Goal: Task Accomplishment & Management: Manage account settings

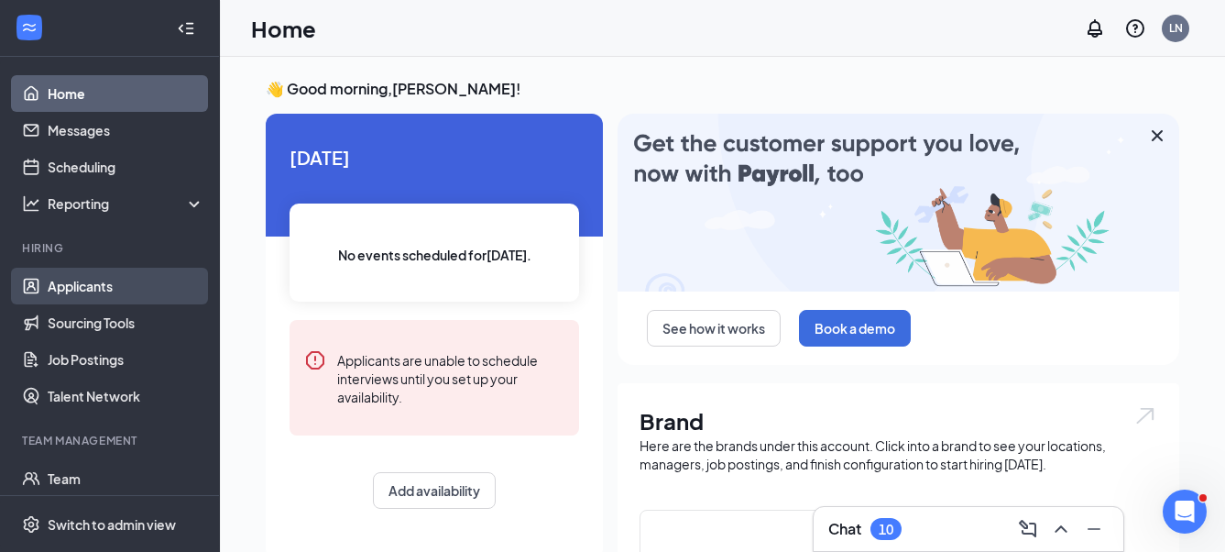
click at [83, 285] on link "Applicants" at bounding box center [126, 286] width 157 height 37
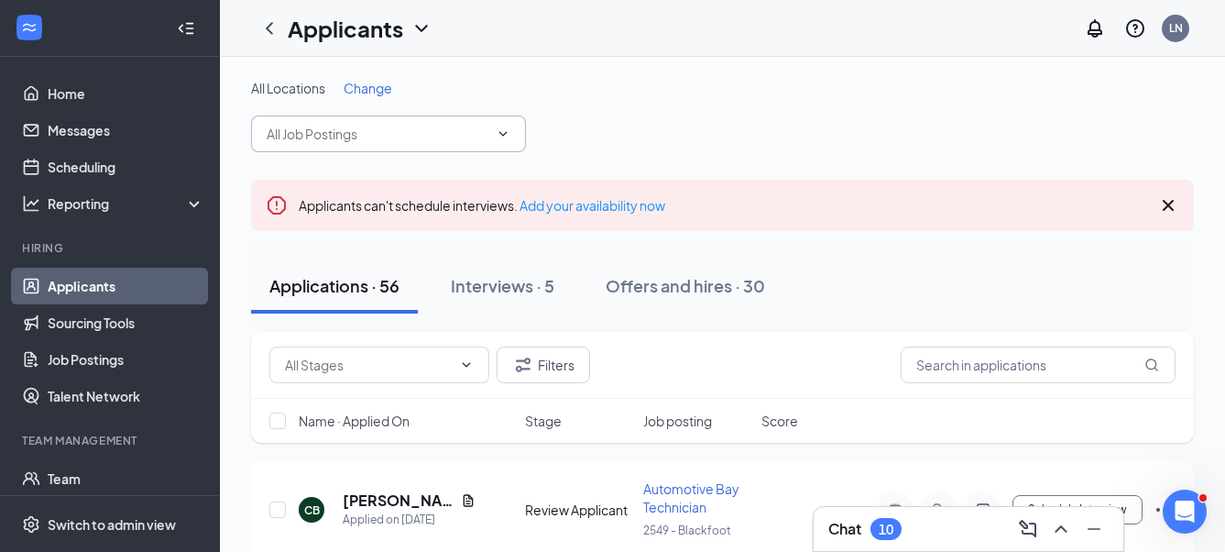
click at [502, 131] on icon "ChevronDown" at bounding box center [503, 133] width 15 height 15
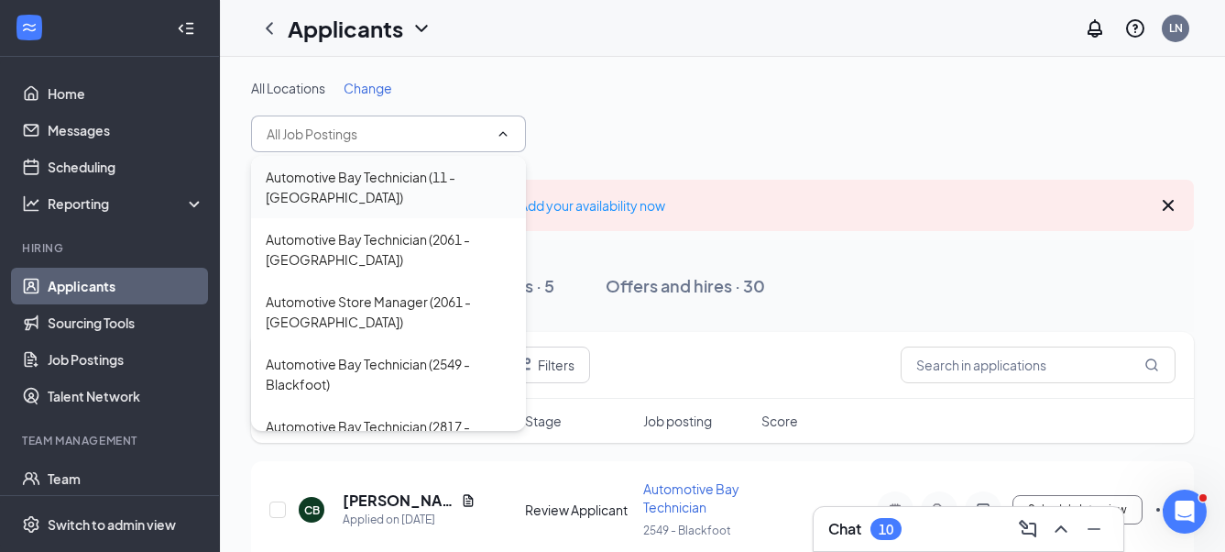
scroll to position [92, 0]
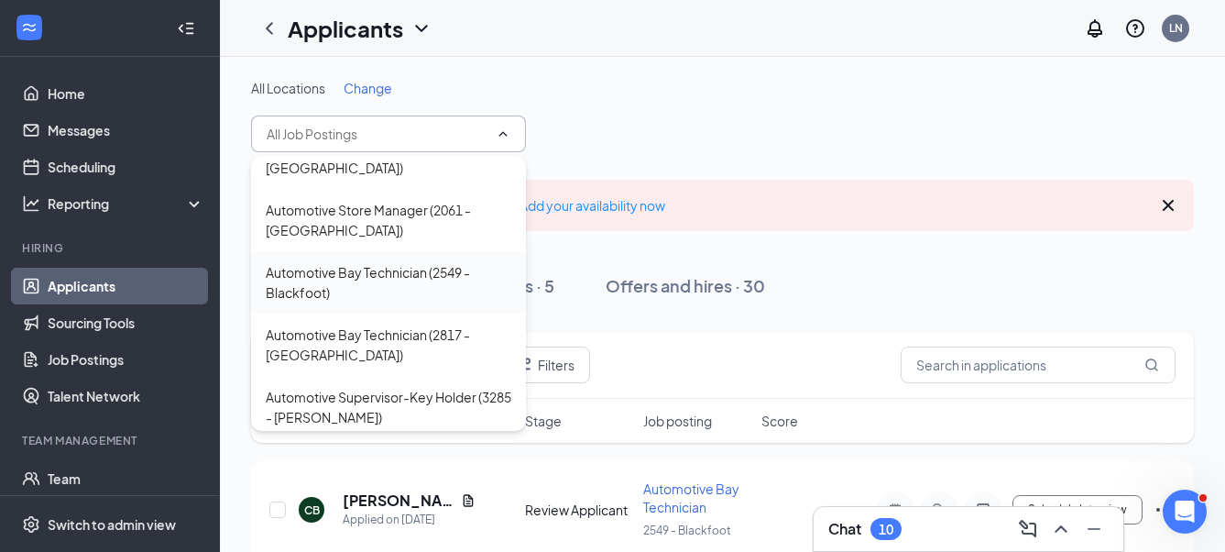
click at [371, 277] on div "Automotive Bay Technician (2549 - Blackfoot)" at bounding box center [389, 282] width 246 height 40
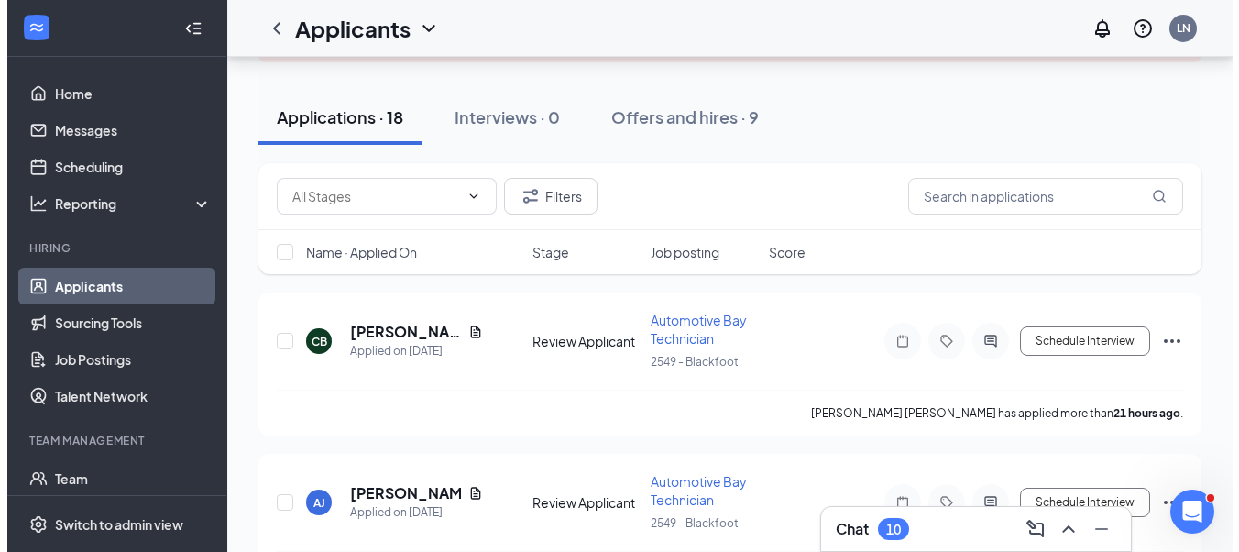
scroll to position [183, 0]
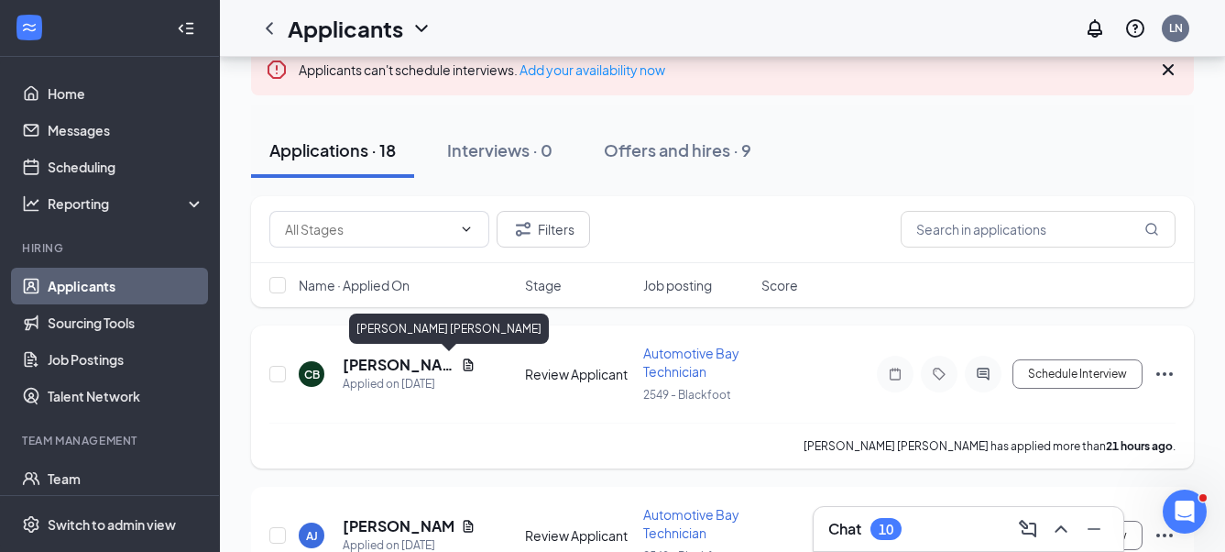
click at [404, 363] on h5 "[PERSON_NAME] [PERSON_NAME]" at bounding box center [398, 365] width 111 height 20
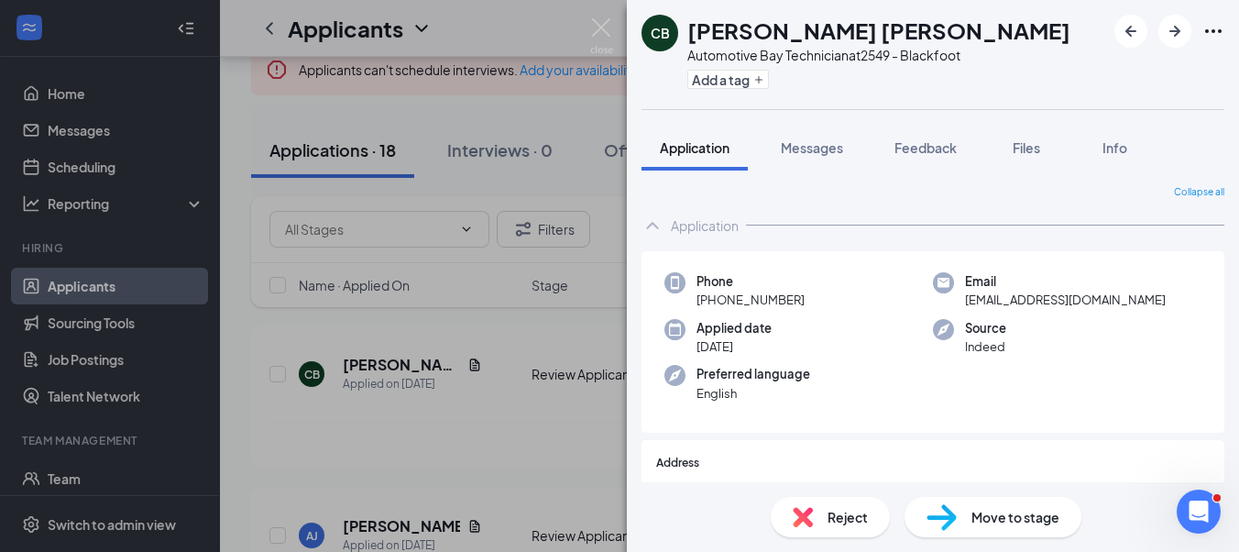
click at [499, 397] on div "[PERSON_NAME] Automotive Bay Technician at 2549 - Blackfoot Add a tag Applicati…" at bounding box center [619, 276] width 1239 height 552
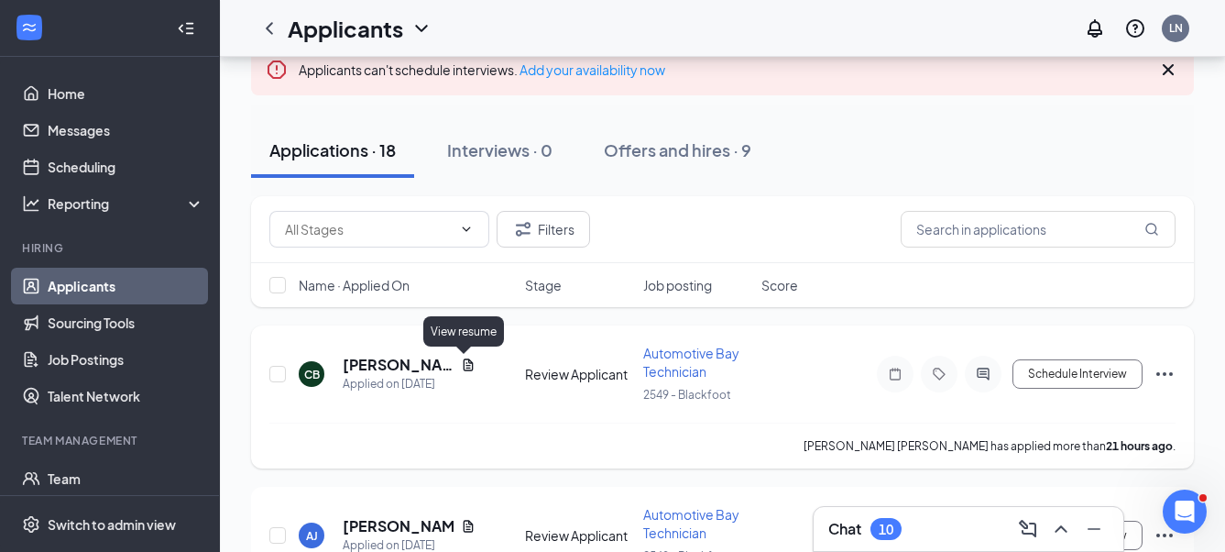
click at [461, 365] on icon "Document" at bounding box center [468, 364] width 15 height 15
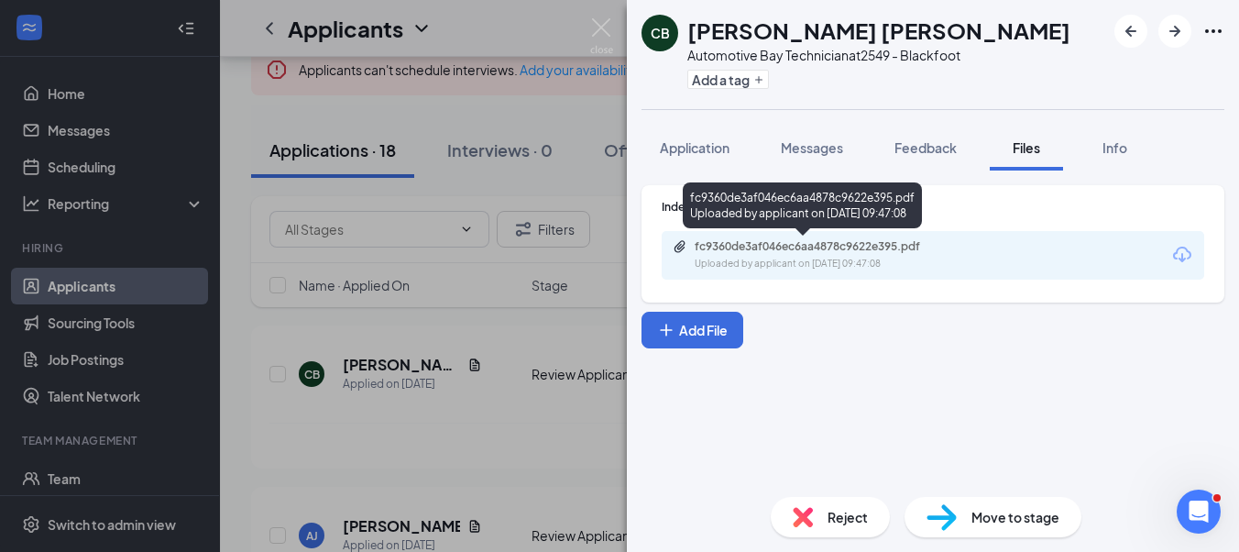
click at [803, 256] on div "fc9360de3af046ec6aa4878c9622e395.pdf Uploaded by applicant on [DATE] 09:47:08" at bounding box center [821, 255] width 297 height 32
